Goal: Information Seeking & Learning: Learn about a topic

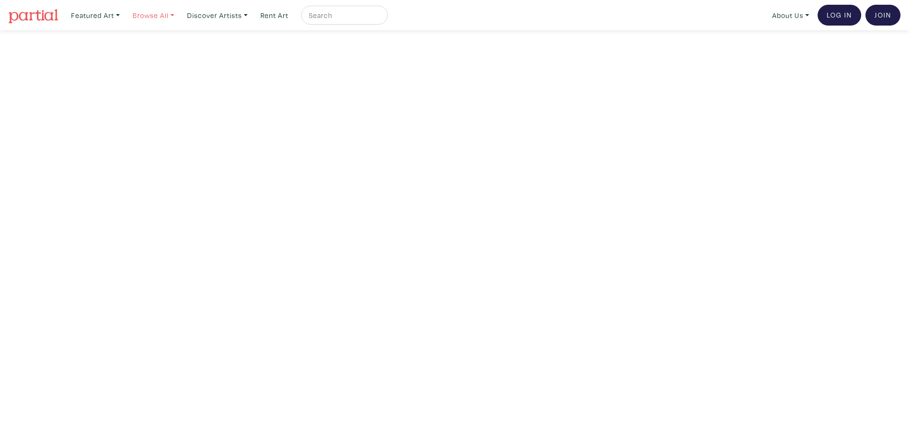
click at [124, 16] on link "Browse All" at bounding box center [95, 15] width 57 height 19
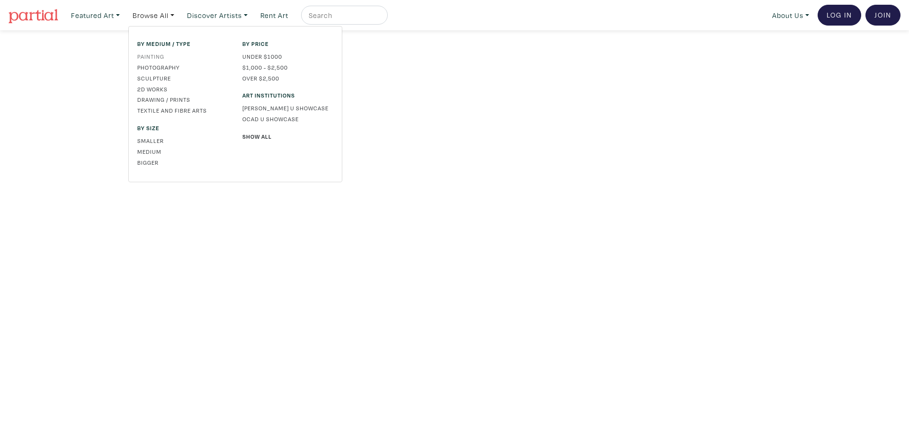
click at [159, 55] on link "Painting" at bounding box center [182, 56] width 91 height 9
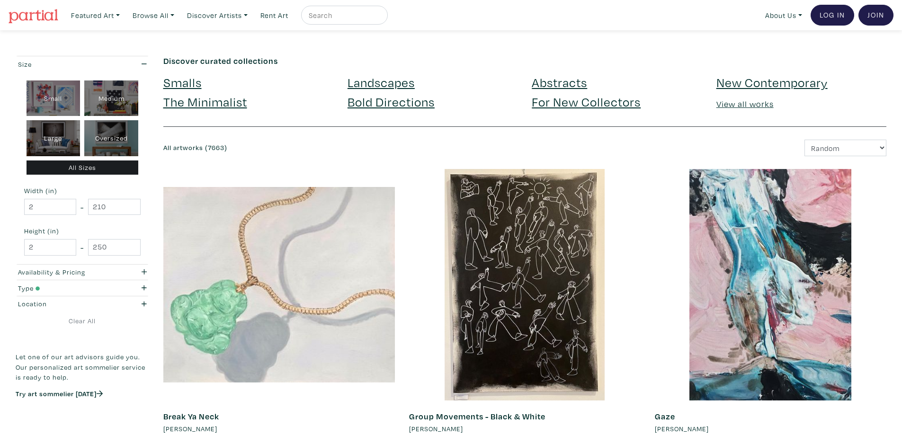
click at [579, 106] on link "For New Collectors" at bounding box center [586, 101] width 109 height 17
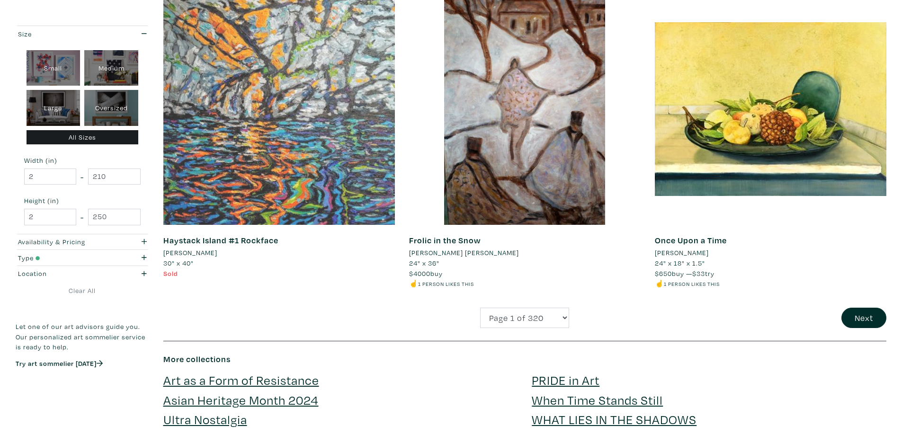
scroll to position [2368, 0]
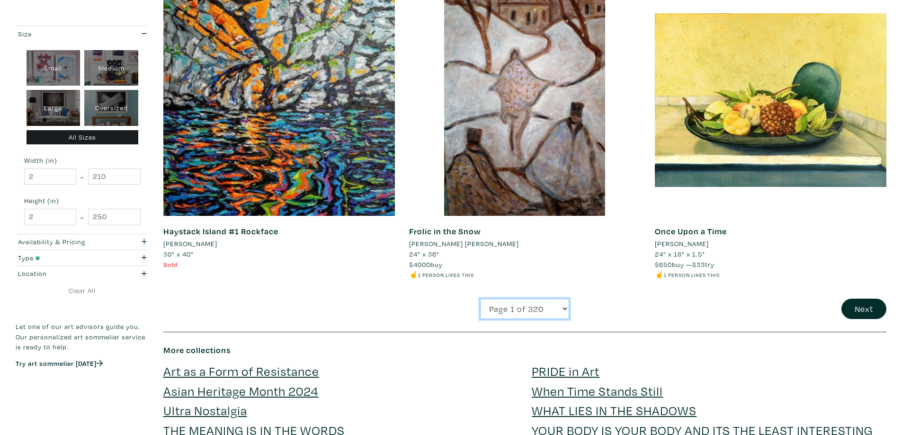
click at [565, 309] on select "Page 1 of 320 Page 2 of 320 Page 3 of 320 Page 4 of 320 Page 5 of 320 Page 6 of…" at bounding box center [524, 309] width 89 height 20
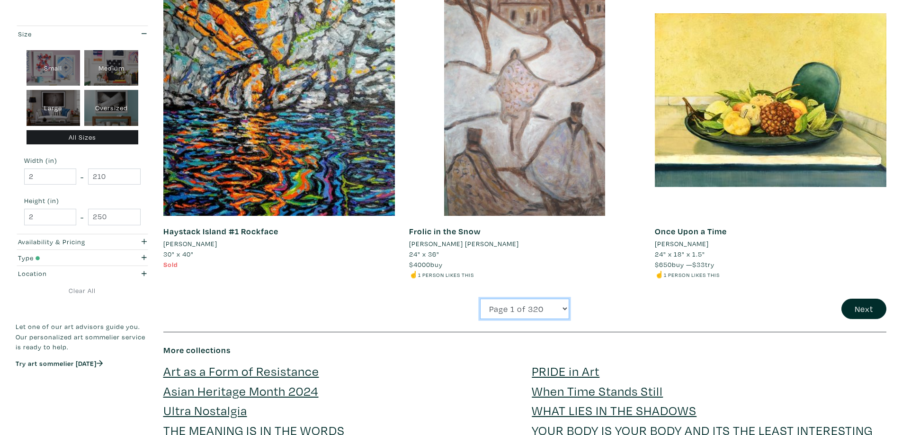
select select "2"
click at [480, 300] on select "Page 1 of 320 Page 2 of 320 Page 3 of 320 Page 4 of 320 Page 5 of 320 Page 6 of…" at bounding box center [524, 309] width 89 height 20
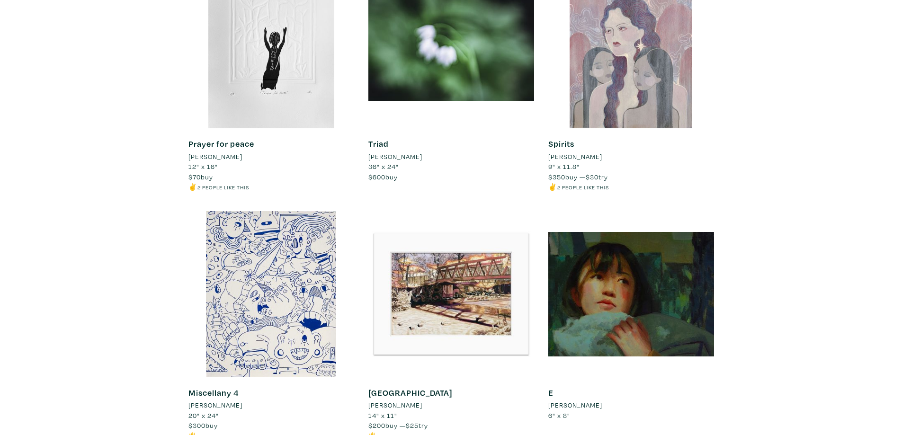
scroll to position [1753, 0]
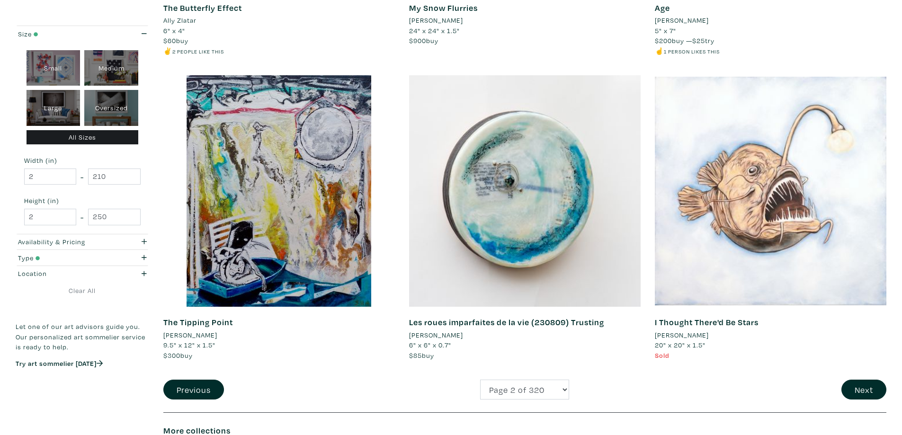
scroll to position [2368, 0]
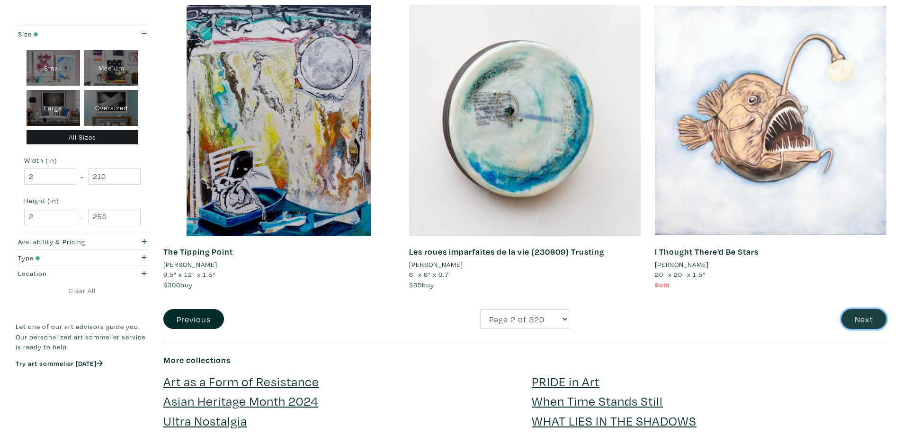
click at [874, 320] on button "Next" at bounding box center [864, 319] width 45 height 20
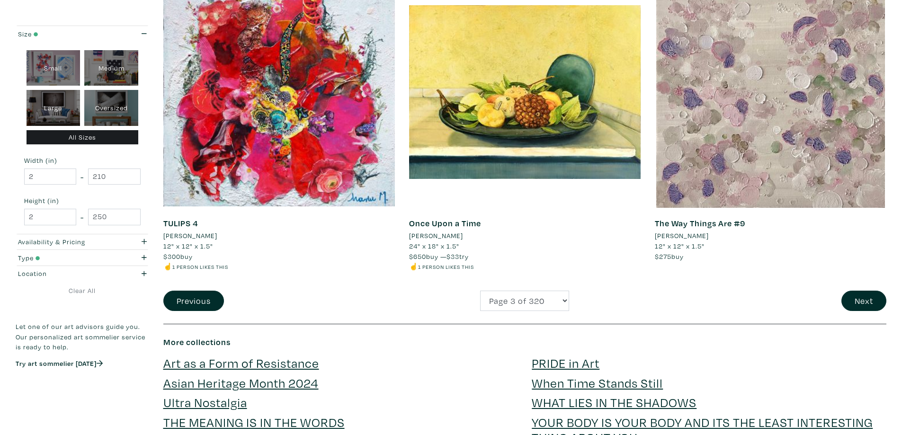
scroll to position [2416, 0]
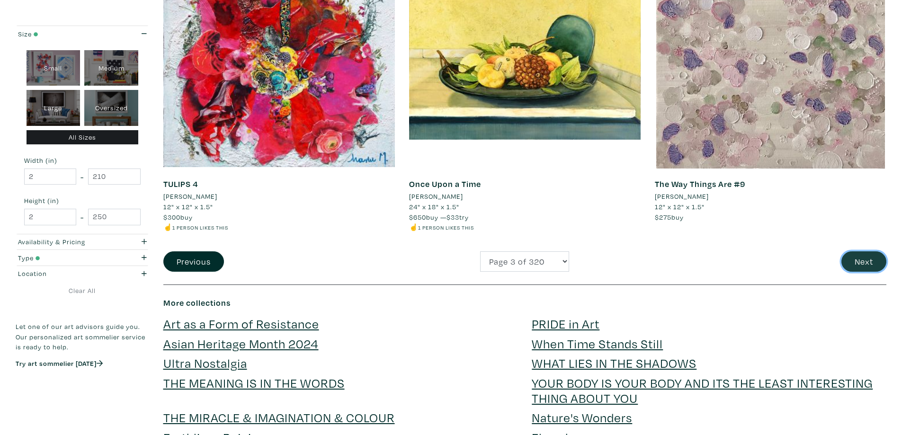
click at [873, 259] on button "Next" at bounding box center [864, 262] width 45 height 20
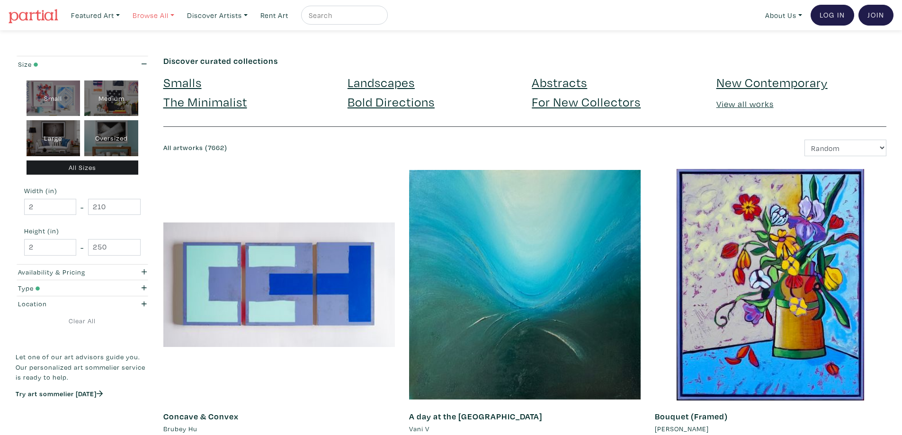
click at [124, 14] on link "Browse All" at bounding box center [95, 15] width 57 height 19
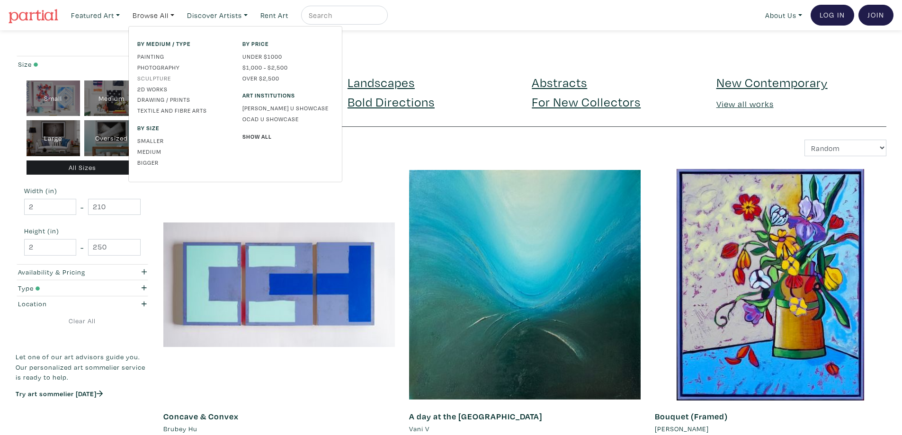
click at [167, 77] on link "Sculpture" at bounding box center [182, 78] width 91 height 9
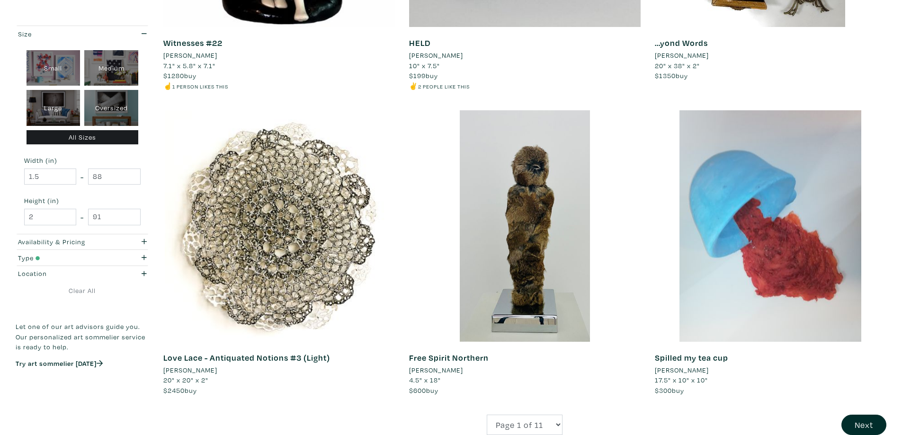
scroll to position [2239, 0]
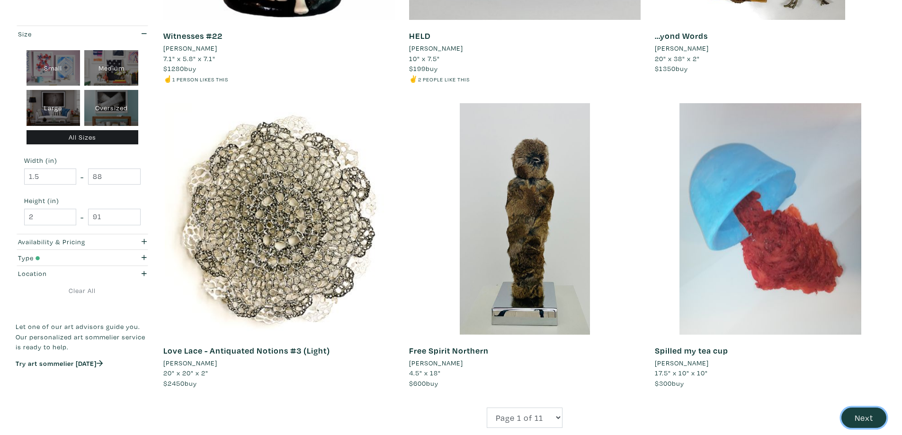
click at [864, 414] on button "Next" at bounding box center [864, 418] width 45 height 20
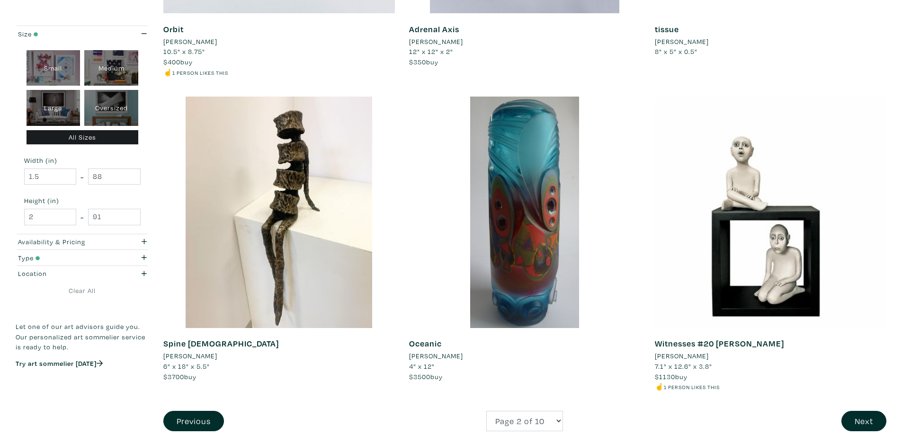
scroll to position [2274, 0]
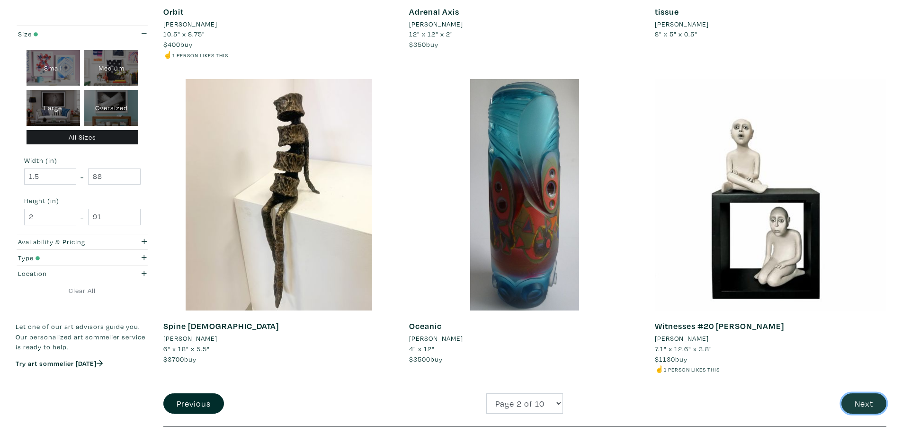
click at [865, 405] on button "Next" at bounding box center [864, 404] width 45 height 20
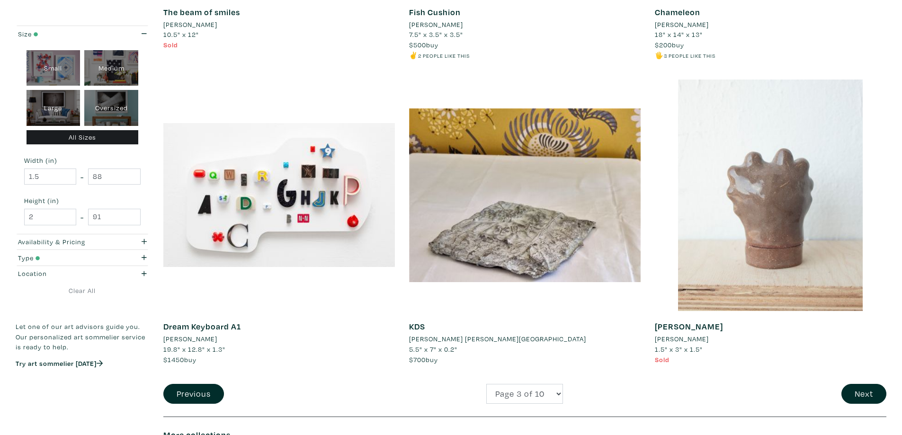
scroll to position [2274, 0]
click at [861, 394] on button "Next" at bounding box center [864, 394] width 45 height 20
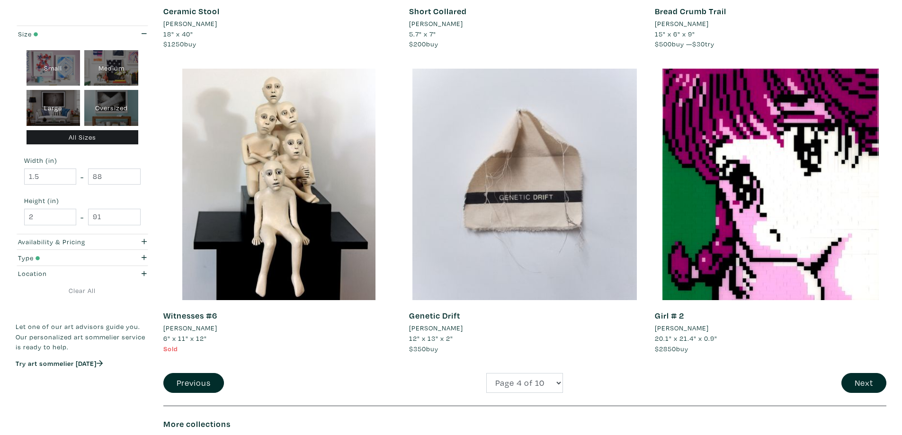
scroll to position [2321, 0]
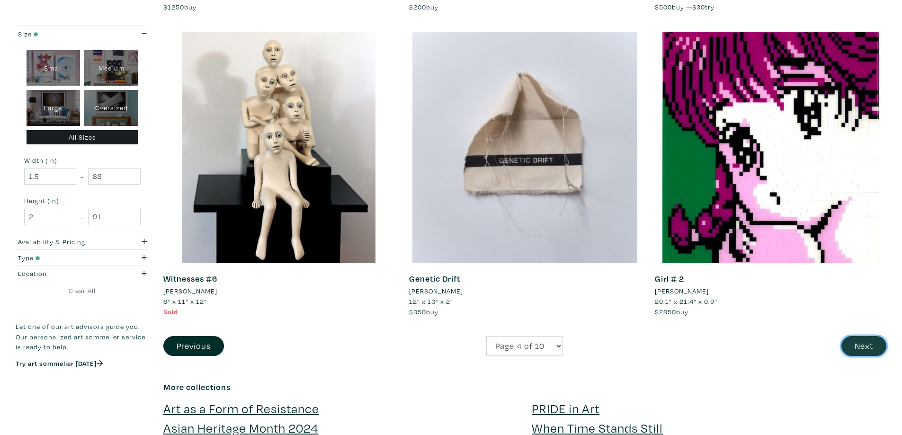
click at [867, 345] on button "Next" at bounding box center [864, 346] width 45 height 20
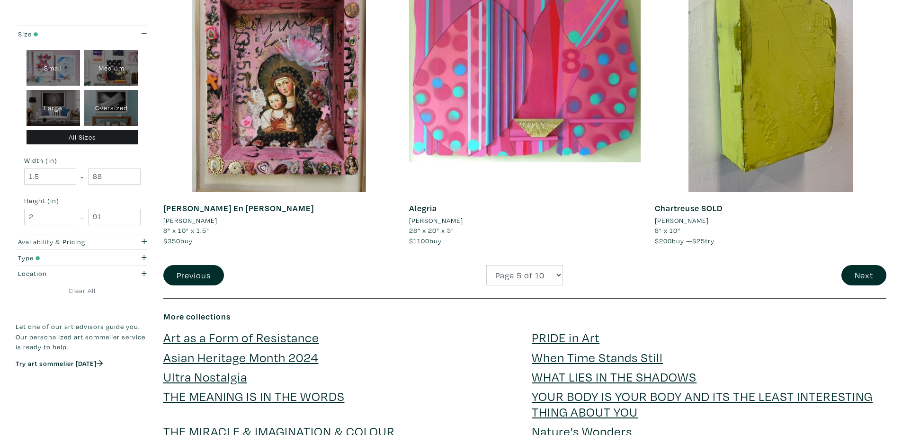
scroll to position [2416, 0]
